Goal: Task Accomplishment & Management: Use online tool/utility

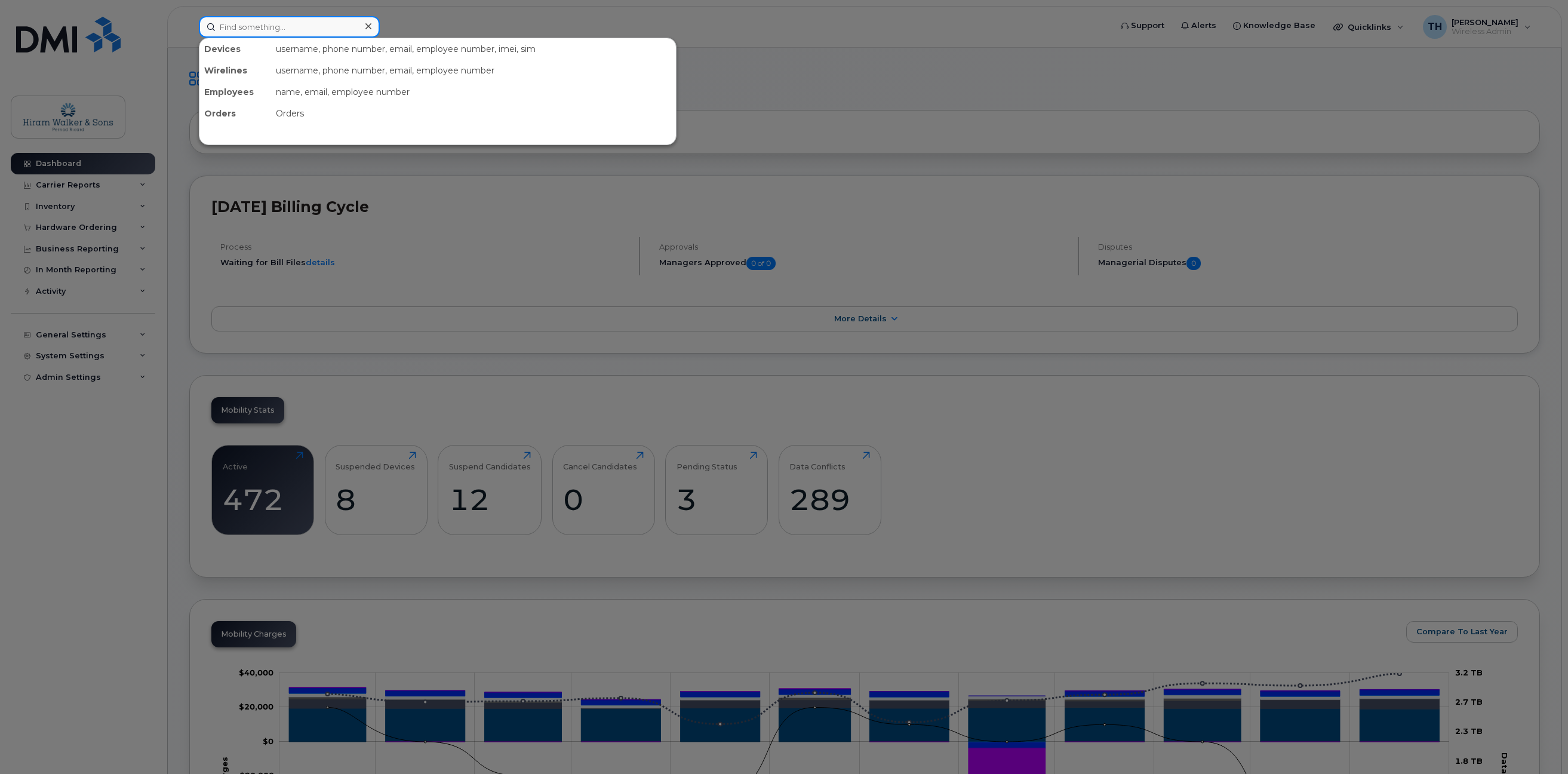
click at [292, 32] on input at bounding box center [289, 27] width 181 height 22
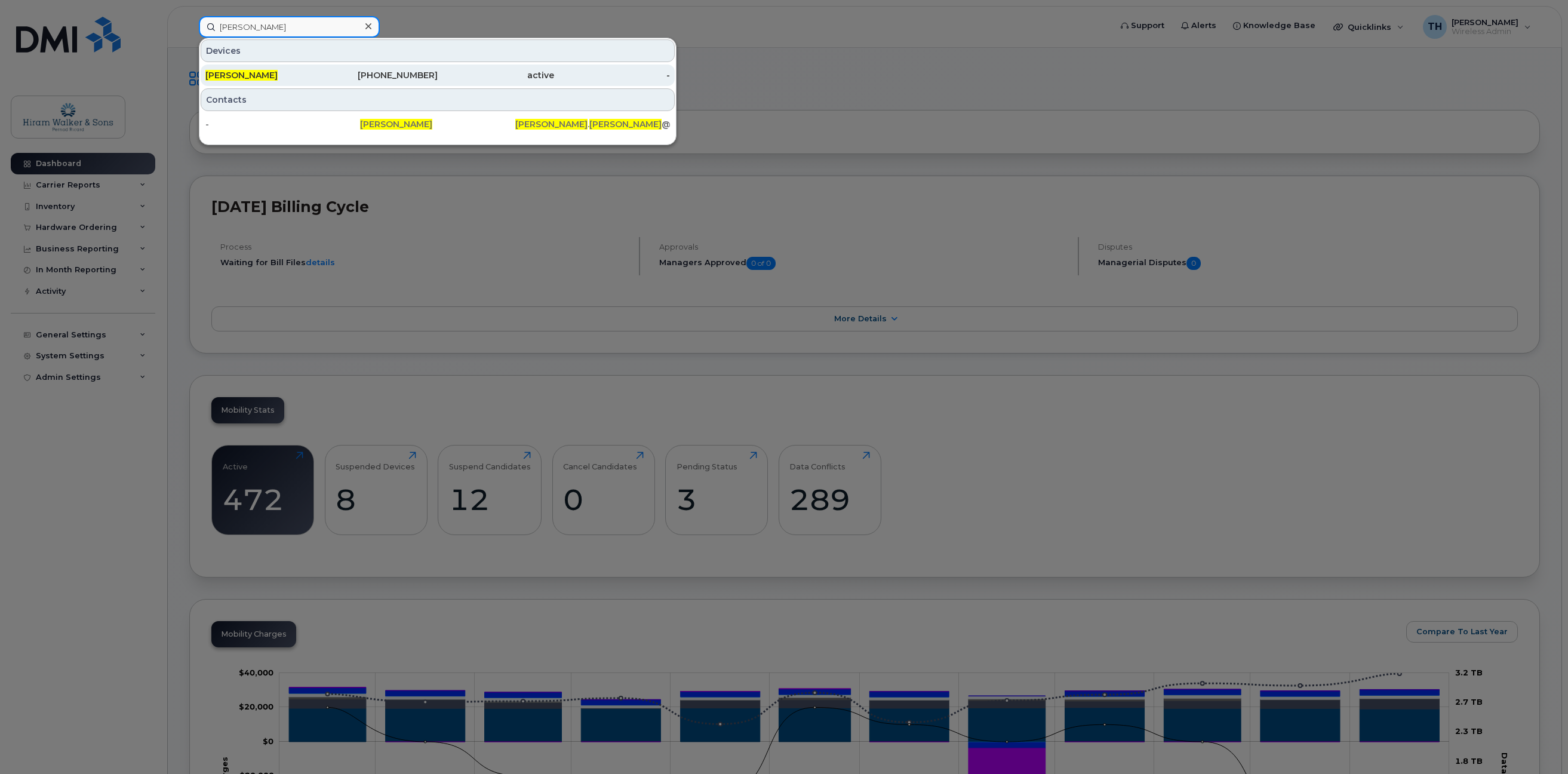
type input "tina hart"
click at [295, 74] on div "[PERSON_NAME]" at bounding box center [264, 76] width 117 height 12
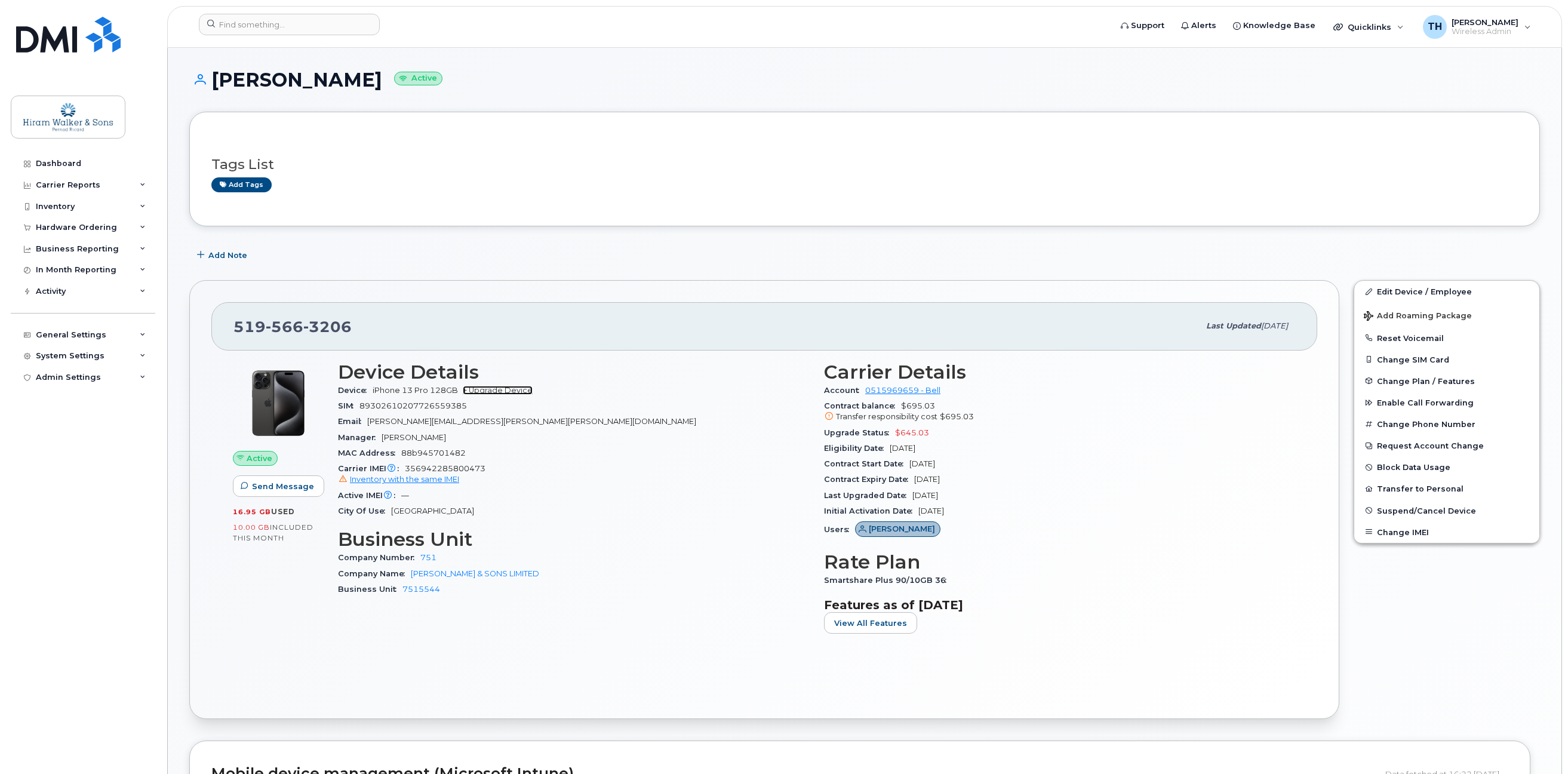
click at [506, 392] on link "+ Upgrade Device" at bounding box center [497, 390] width 70 height 9
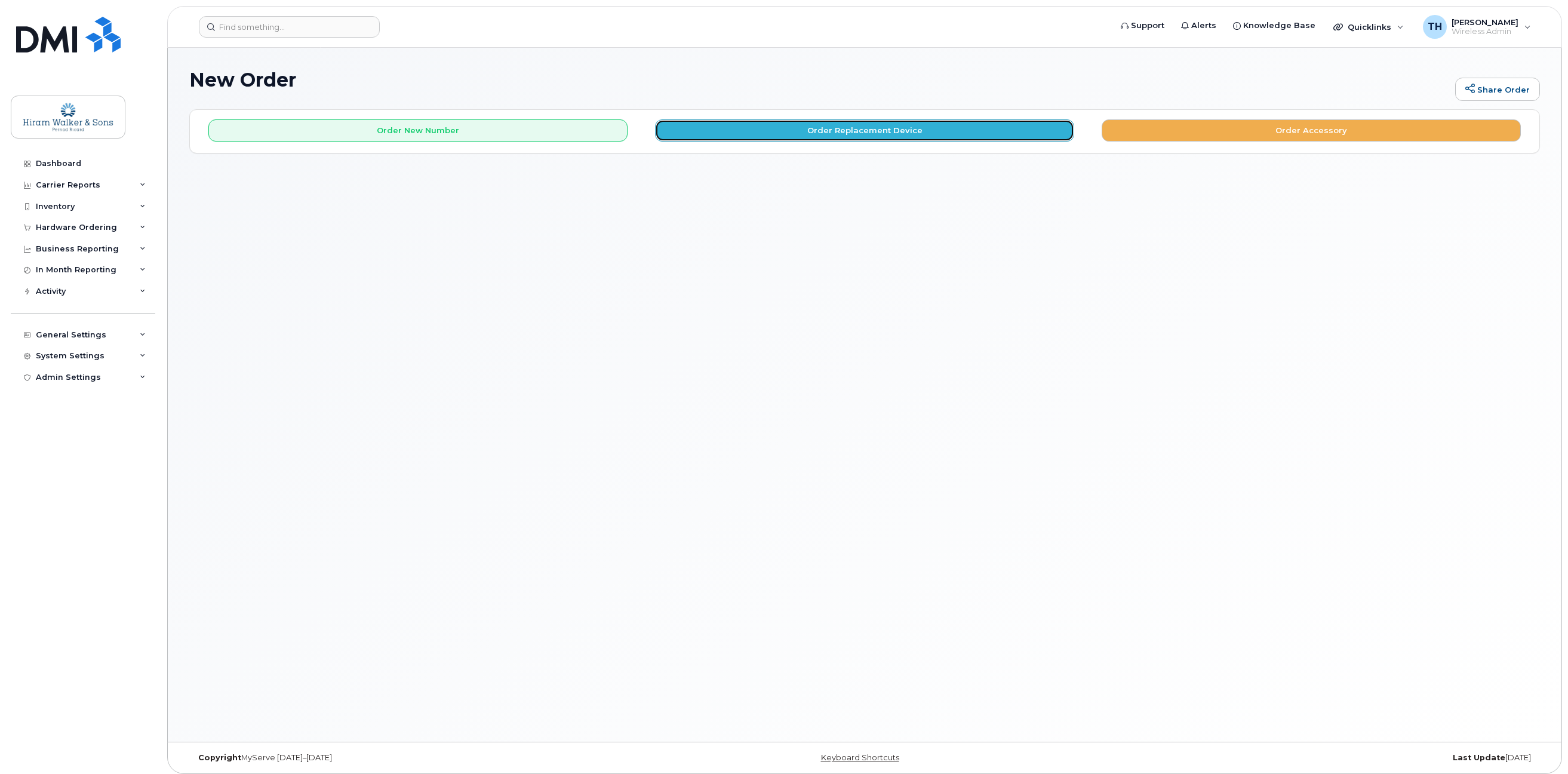
click at [897, 132] on button "Order Replacement Device" at bounding box center [865, 130] width 419 height 22
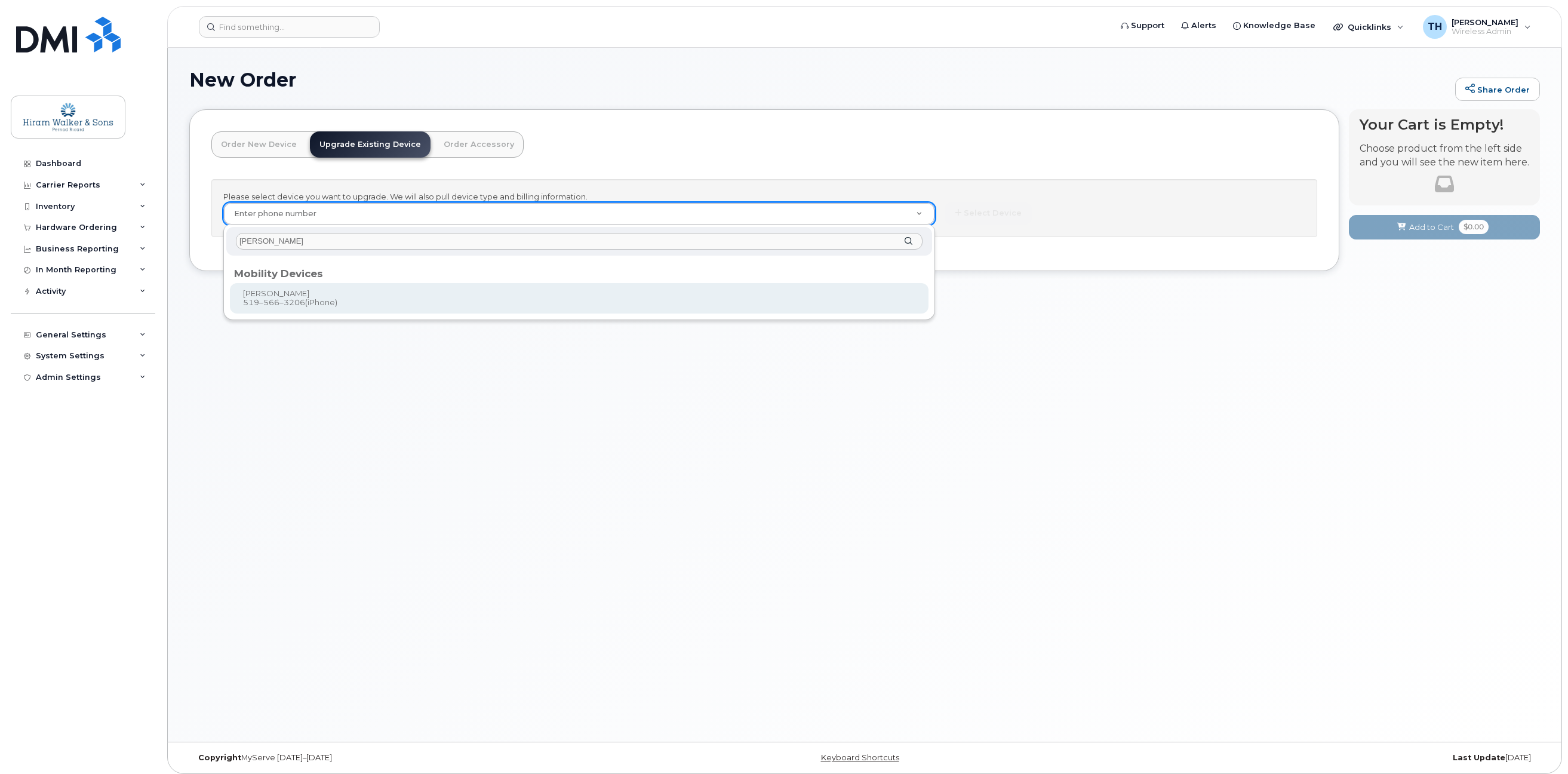
type input "tina hart"
type input "457835"
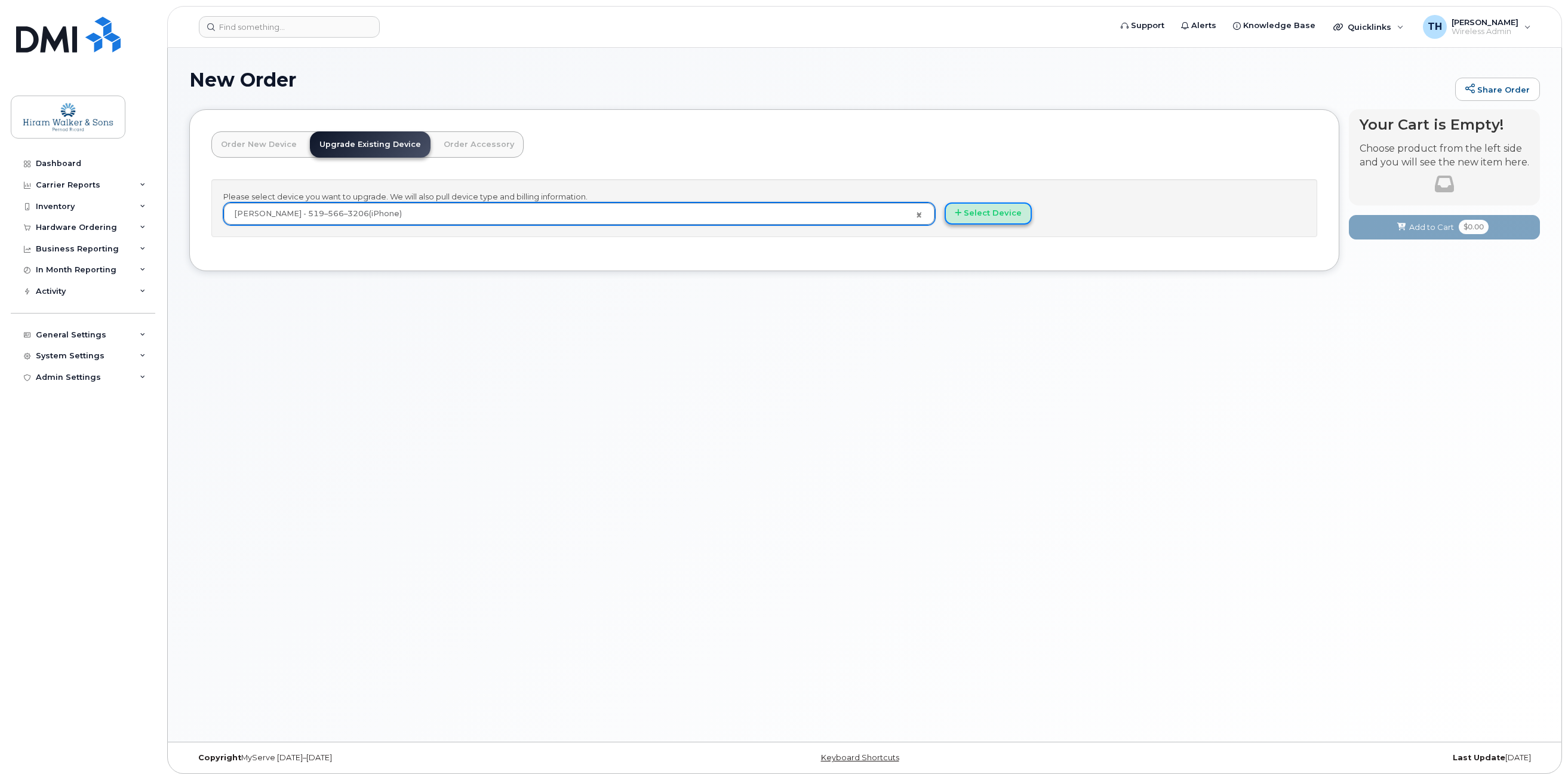
click at [1008, 216] on button "Select Device" at bounding box center [988, 213] width 87 height 22
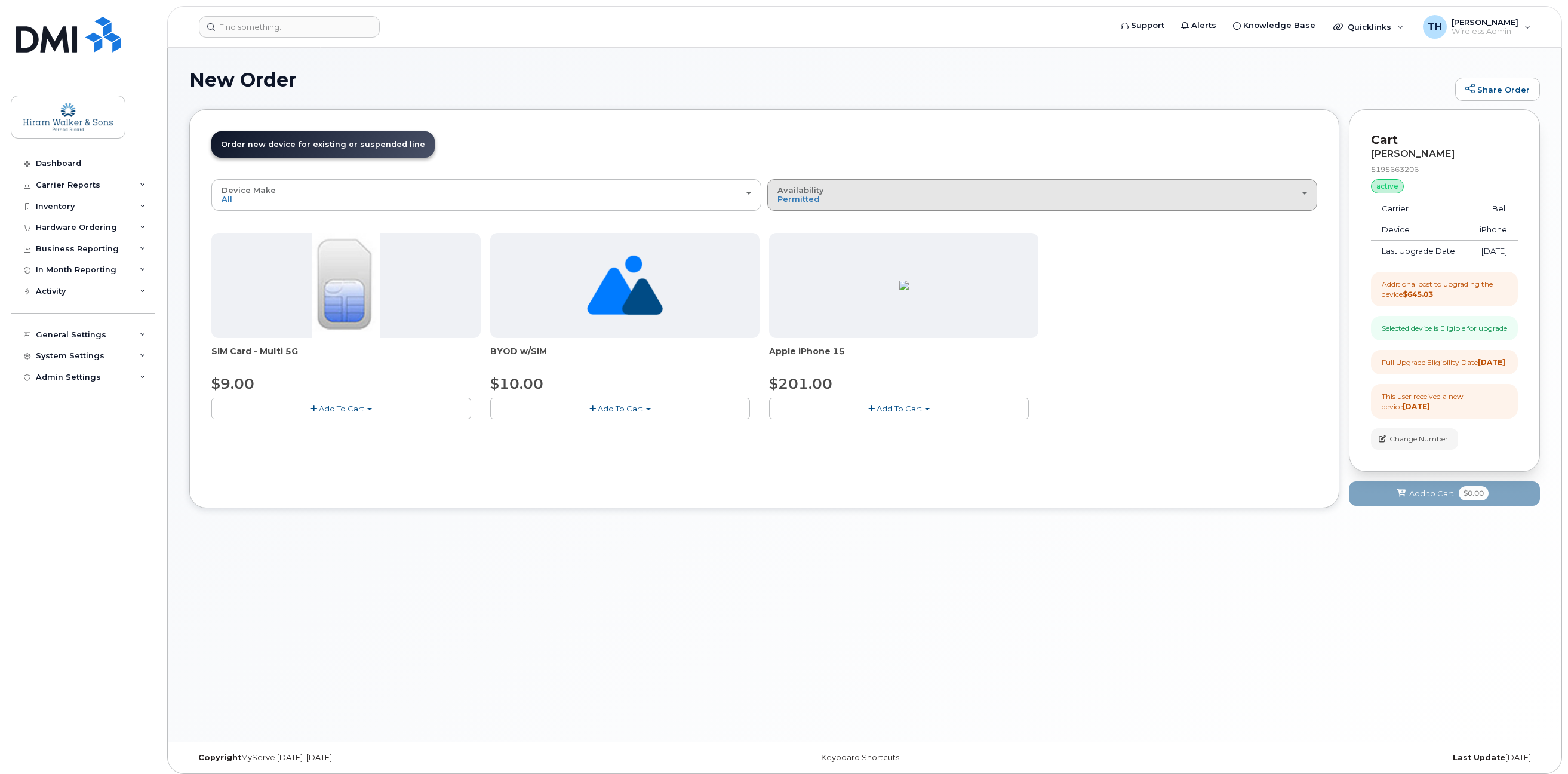
click at [822, 198] on div "Availability Permitted All" at bounding box center [1042, 194] width 530 height 18
click at [787, 241] on label "All" at bounding box center [782, 242] width 25 height 14
click at [0, 0] on input "All" at bounding box center [0, 0] width 0 height 0
